Goal: Find contact information: Find contact information

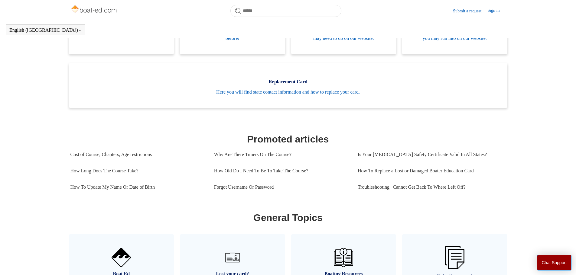
scroll to position [164, 0]
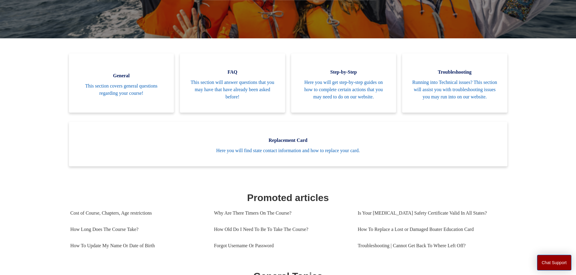
scroll to position [134, 0]
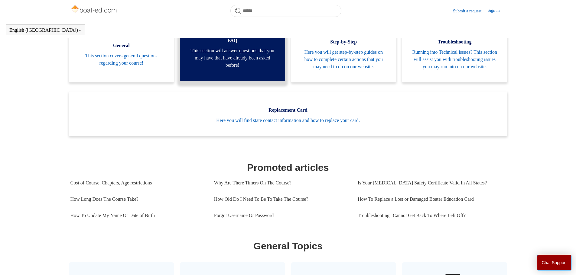
click at [261, 69] on span "This section will answer questions that you may have that have already been ask…" at bounding box center [232, 58] width 87 height 22
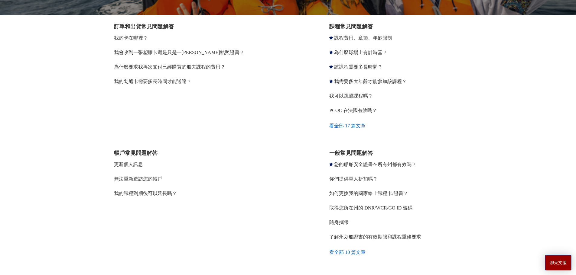
scroll to position [112, 0]
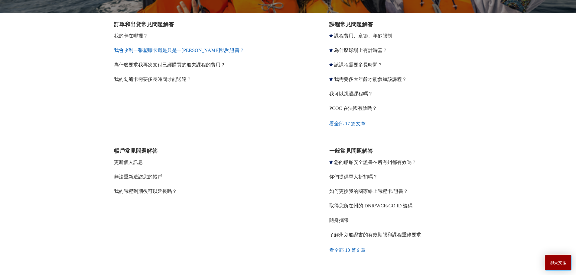
click at [200, 50] on font "我會收到一張塑膠卡還是只是一張船夫執照證書？" at bounding box center [179, 50] width 130 height 5
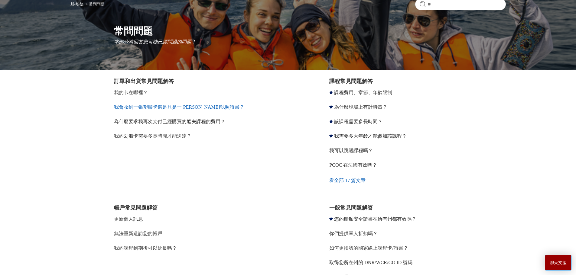
scroll to position [52, 0]
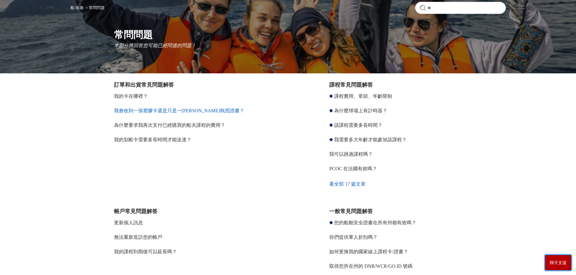
click at [566, 262] on font "聊天支援" at bounding box center [558, 263] width 17 height 5
drag, startPoint x: 282, startPoint y: 148, endPoint x: 418, endPoint y: 159, distance: 136.2
click at [418, 159] on li "我可以跳過課程嗎？" at bounding box center [417, 154] width 176 height 15
click at [196, 164] on section "訂單和出貨常見問題解答 我的卡在哪裡？ 我會收到一張塑膠卡還是只是一張船夫執照證書？ 為什麼要求我再次支付已經購買的船夫課程的費用？ 我的划船卡需要多長時間才…" at bounding box center [202, 137] width 176 height 112
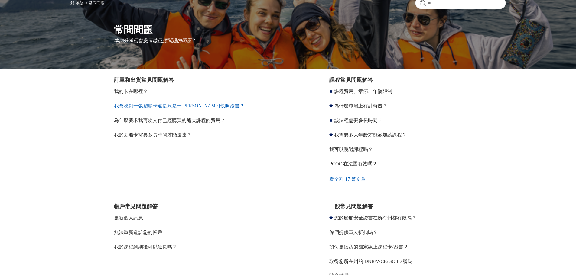
scroll to position [17, 0]
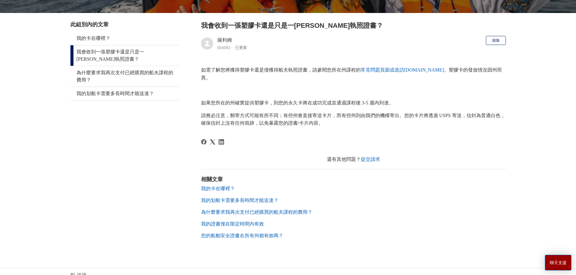
scroll to position [110, 0]
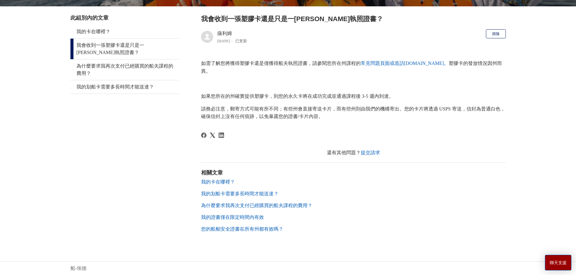
click at [232, 193] on font "我的划船卡需要多長時間才能送達？" at bounding box center [239, 193] width 77 height 5
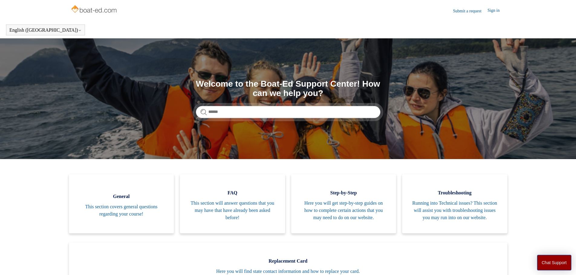
click at [469, 10] on link "Submit a request" at bounding box center [470, 11] width 34 height 6
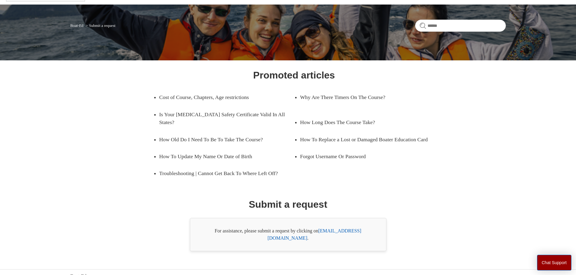
scroll to position [34, 0]
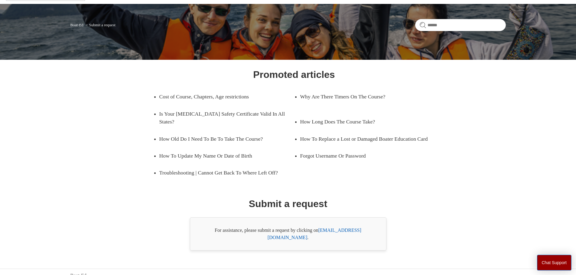
click at [321, 232] on link "[EMAIL_ADDRESS][DOMAIN_NAME]" at bounding box center [315, 234] width 94 height 12
click at [343, 230] on link "[EMAIL_ADDRESS][DOMAIN_NAME]" at bounding box center [315, 234] width 94 height 12
drag, startPoint x: 369, startPoint y: 233, endPoint x: 322, endPoint y: 237, distance: 47.1
click at [322, 237] on div "For assistance, please submit a request by clicking on [EMAIL_ADDRESS][DOMAIN_N…" at bounding box center [288, 234] width 197 height 33
copy link "[EMAIL_ADDRESS][DOMAIN_NAME]"
